Goal: Find specific fact: Find specific fact

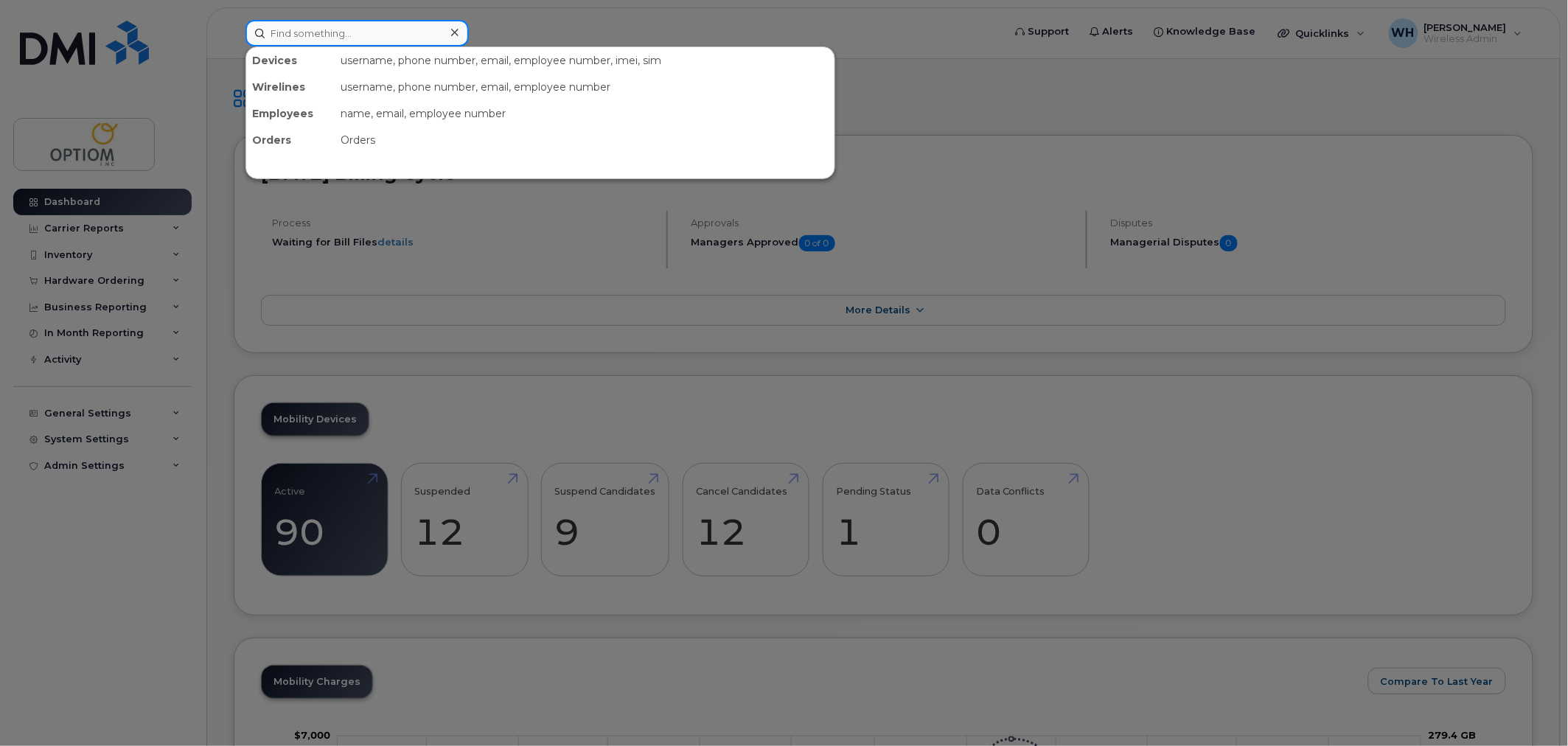
click at [350, 20] on input at bounding box center [357, 33] width 223 height 27
paste input "525846166"
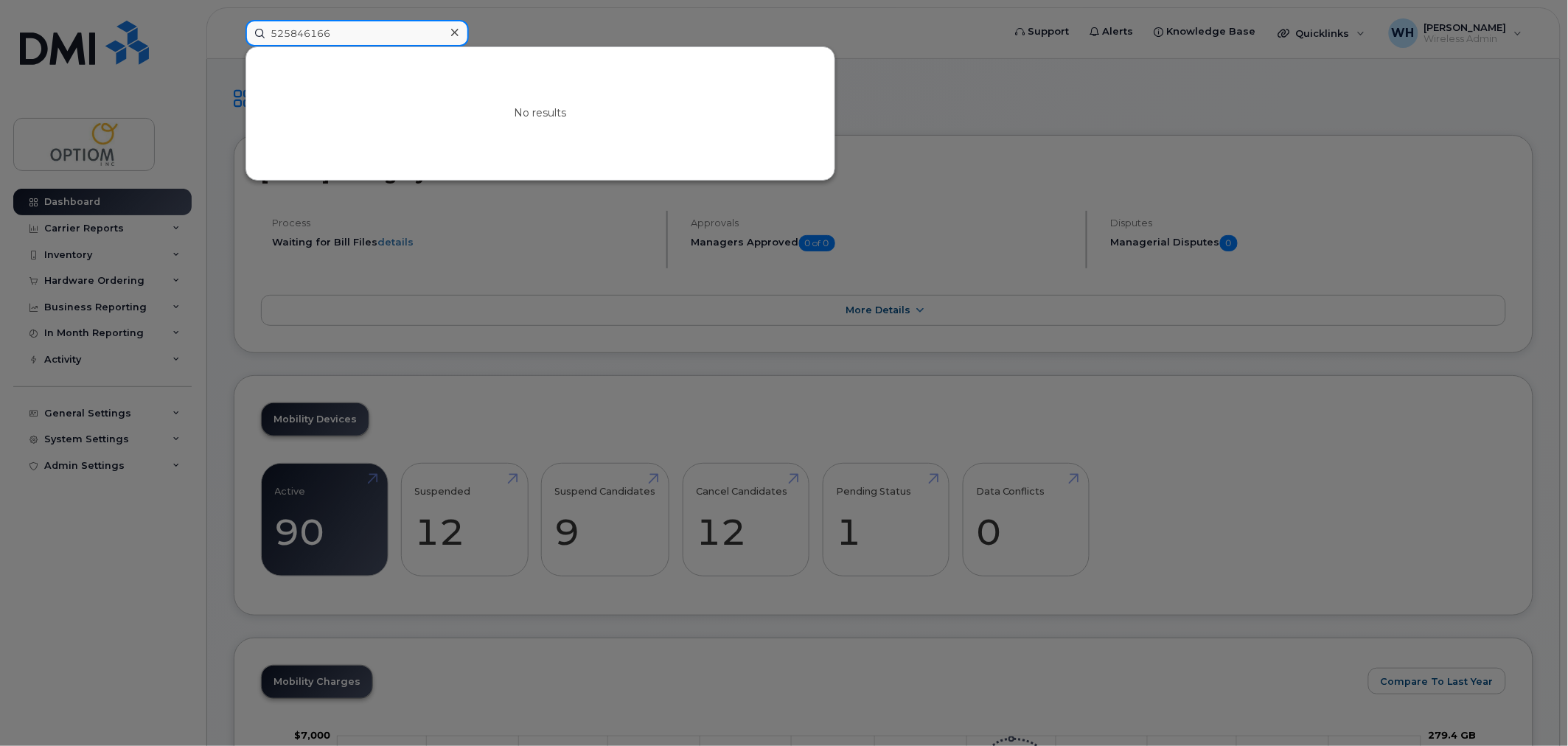
drag, startPoint x: 381, startPoint y: 29, endPoint x: -49, endPoint y: 39, distance: 430.1
paste input "874388363"
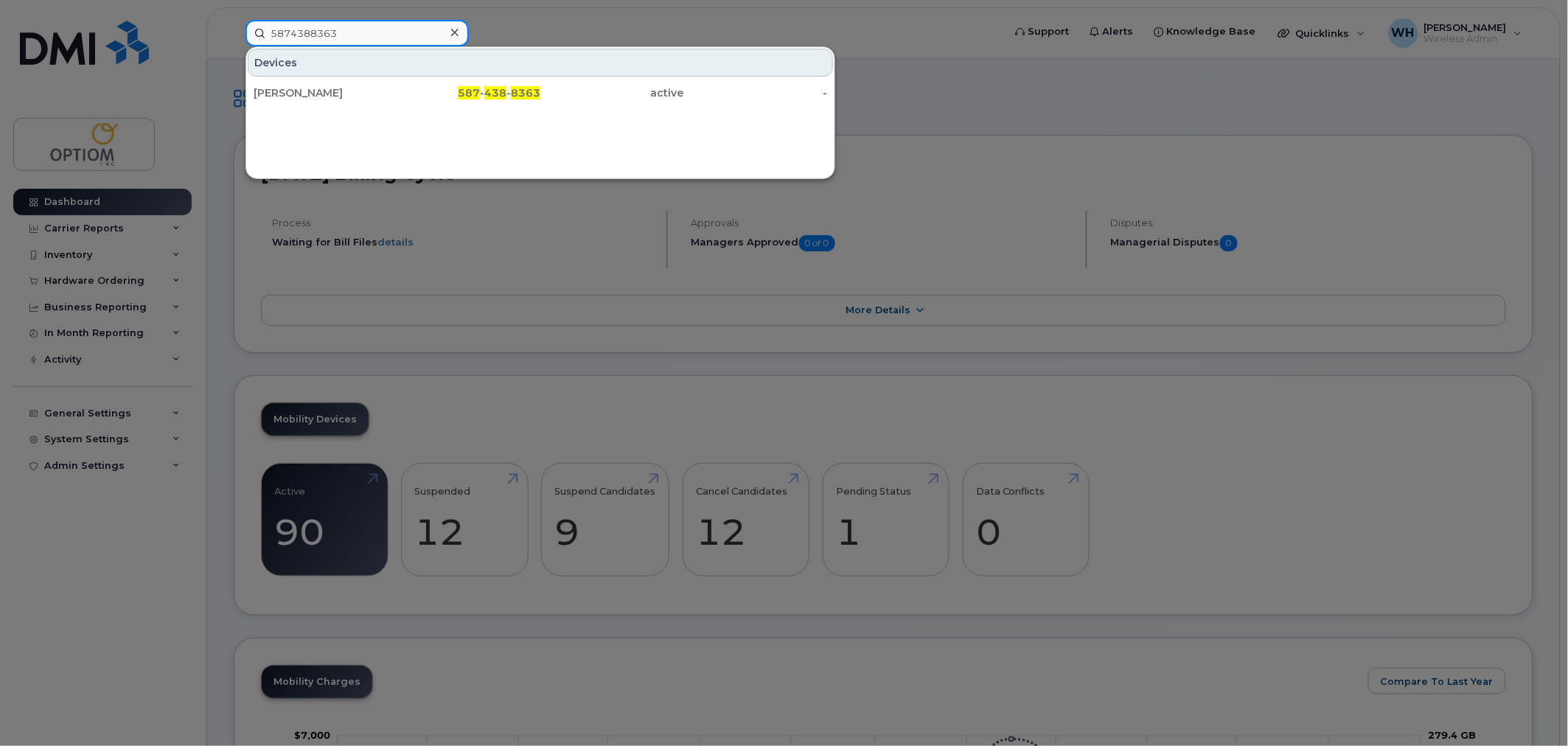
type input "5874388363"
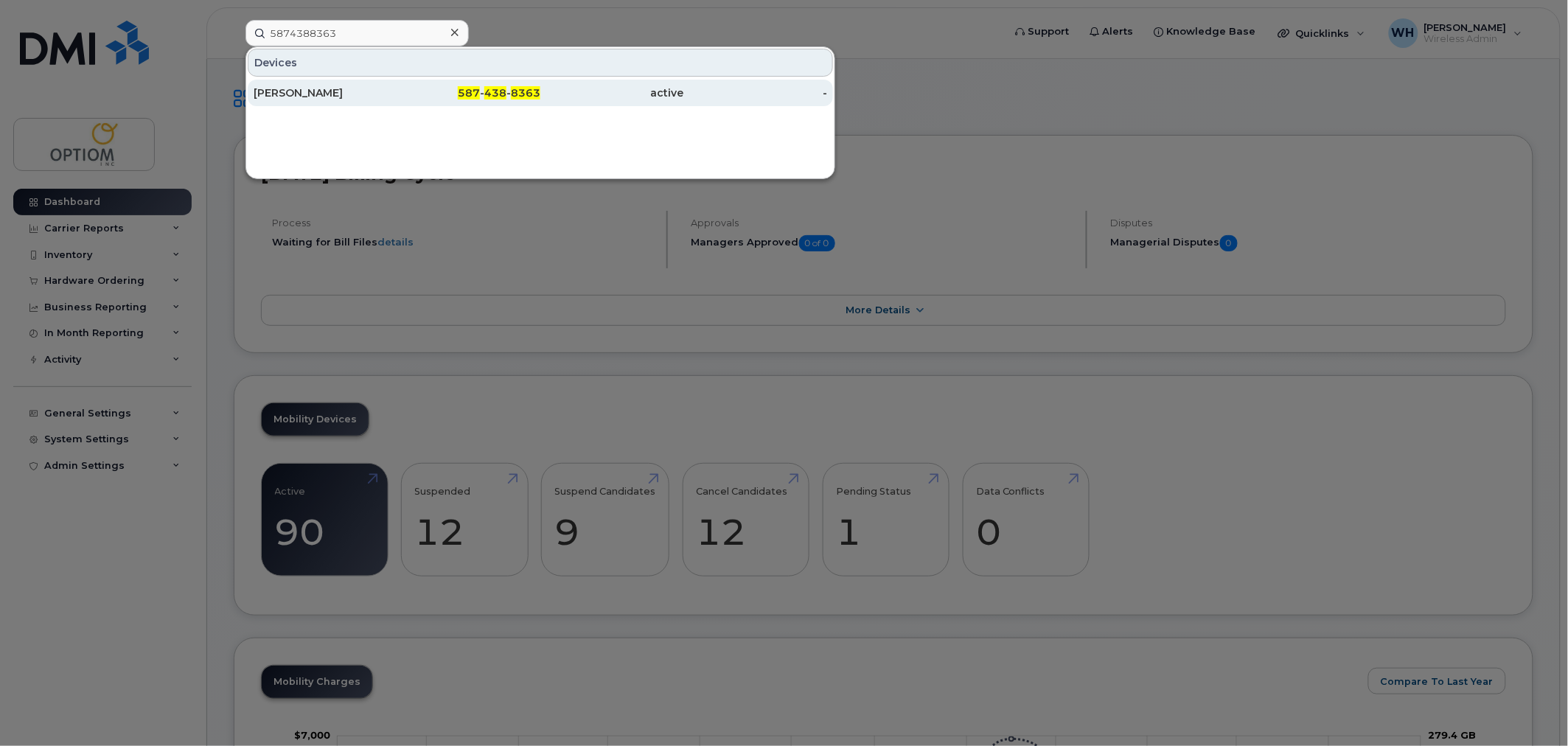
click at [509, 92] on div "587 - 438 - 8363" at bounding box center [469, 92] width 144 height 15
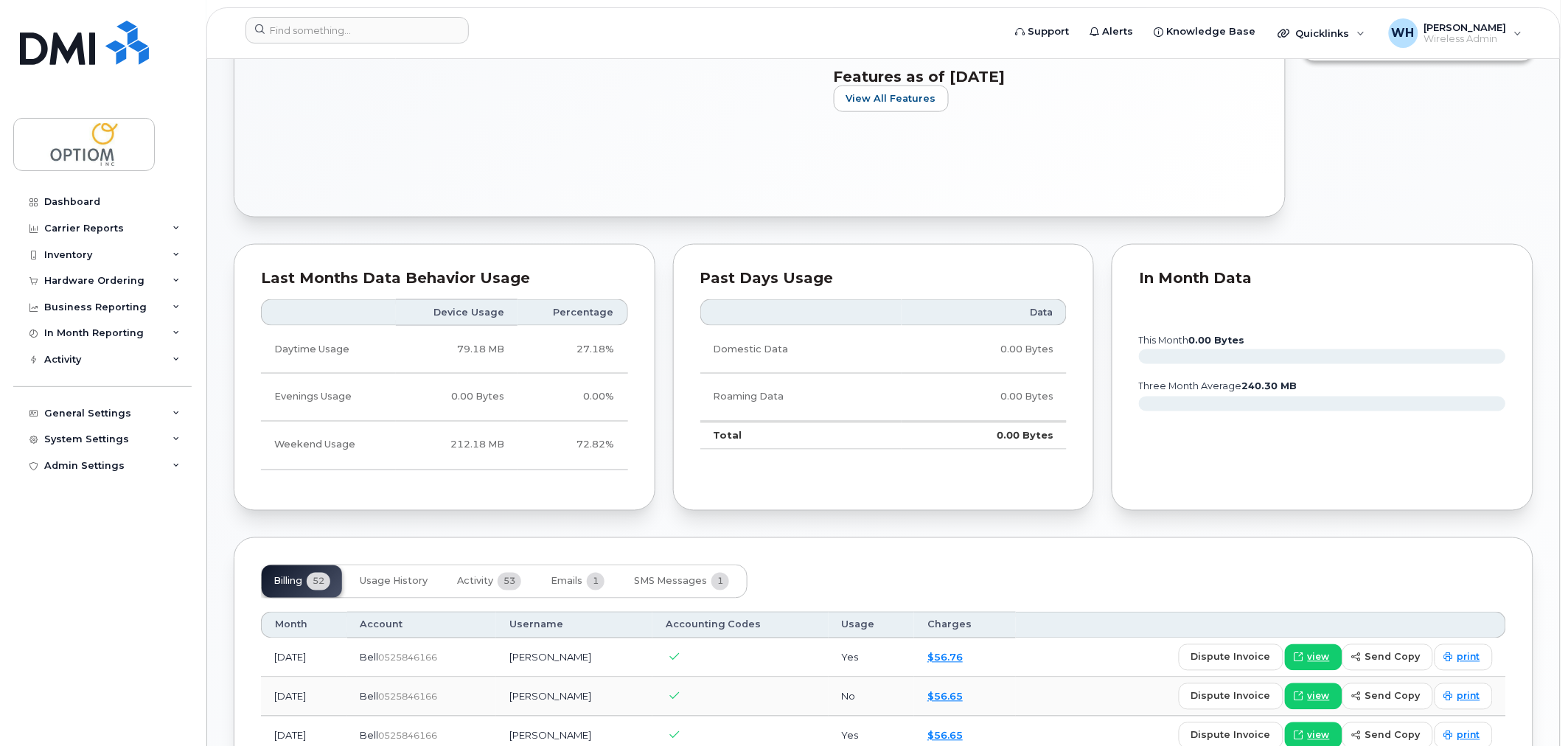
scroll to position [654, 0]
